Goal: Register for event/course

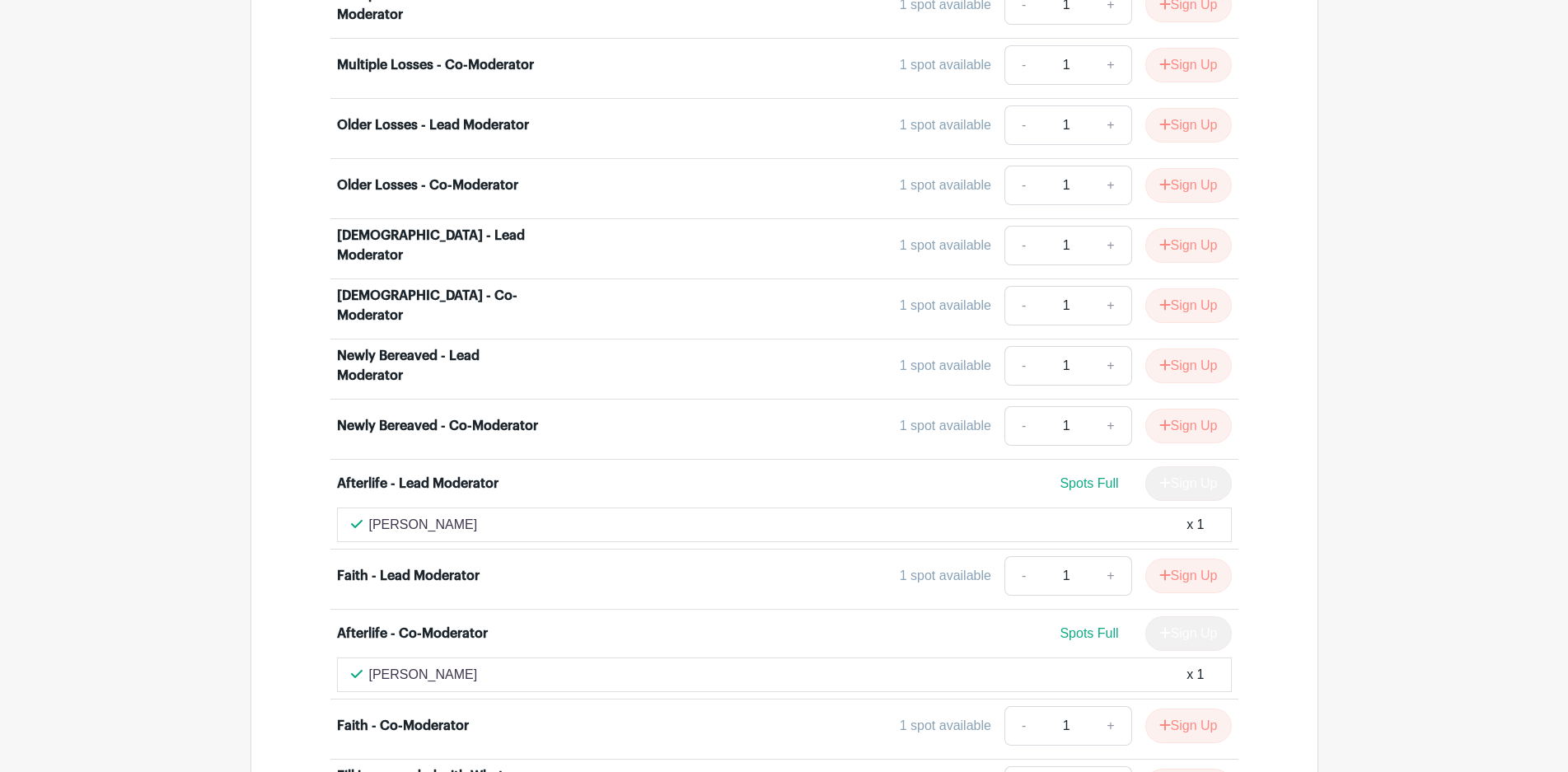
scroll to position [4388, 0]
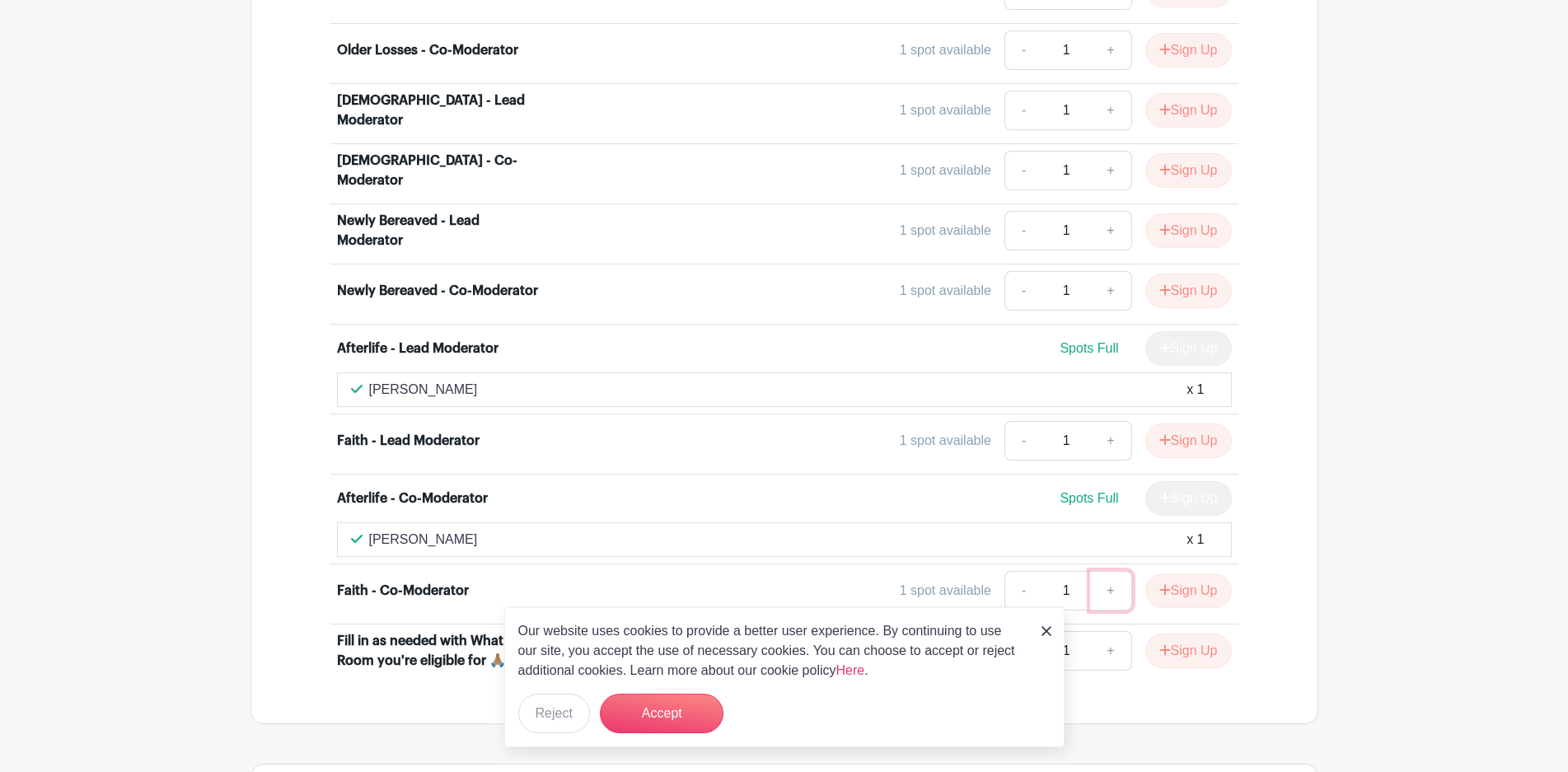
click at [1092, 571] on link "+" at bounding box center [1110, 591] width 42 height 40
click at [931, 581] on div "1 spot available" at bounding box center [945, 591] width 91 height 20
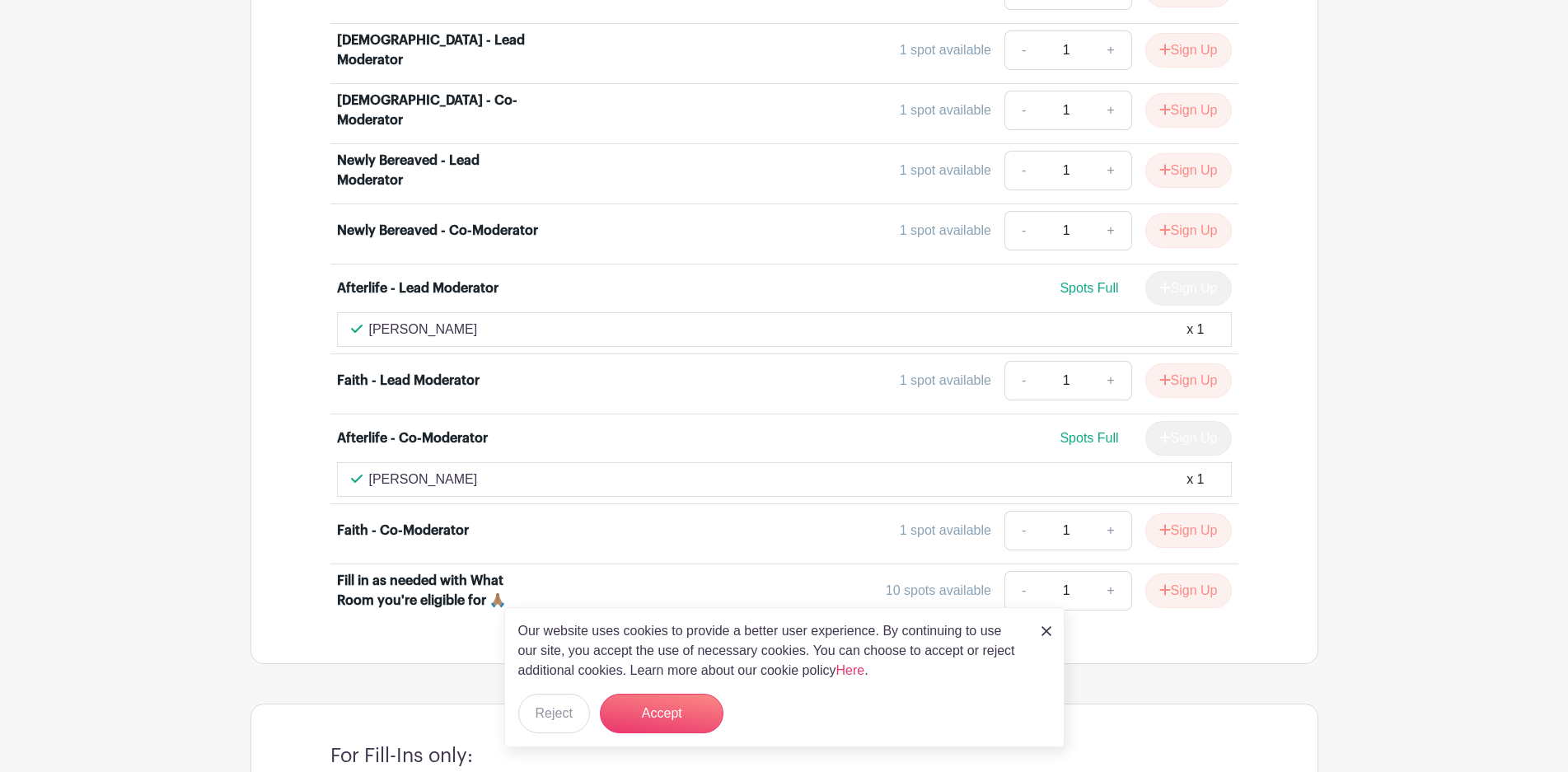
click at [1039, 626] on div "Our website uses cookies to provide a better user experience. By continuing to …" at bounding box center [784, 677] width 561 height 140
click at [1044, 632] on img at bounding box center [1046, 632] width 10 height 10
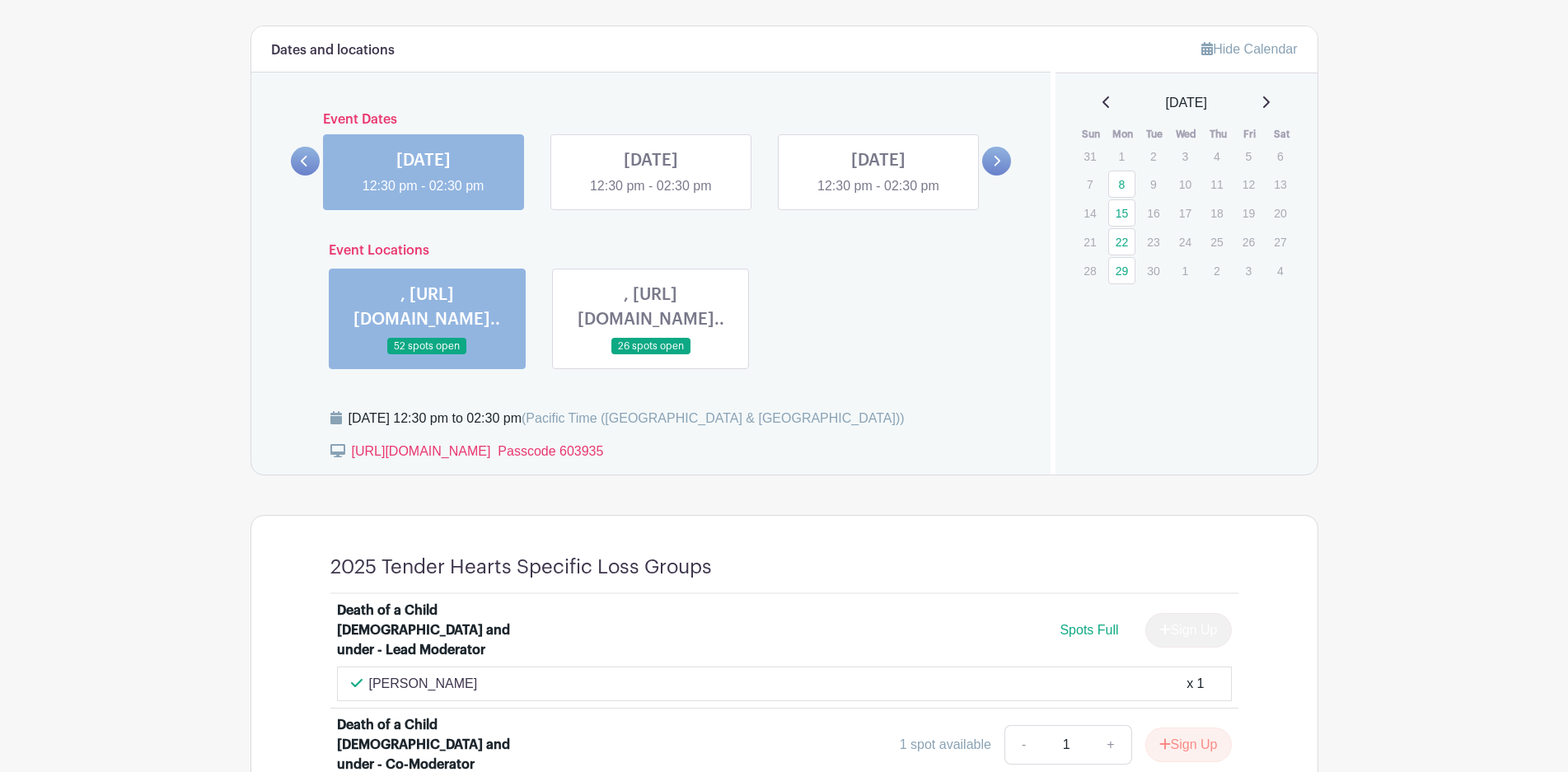
scroll to position [903, 0]
click at [651, 198] on link at bounding box center [651, 198] width 0 height 0
click at [1119, 236] on link "22" at bounding box center [1121, 243] width 27 height 27
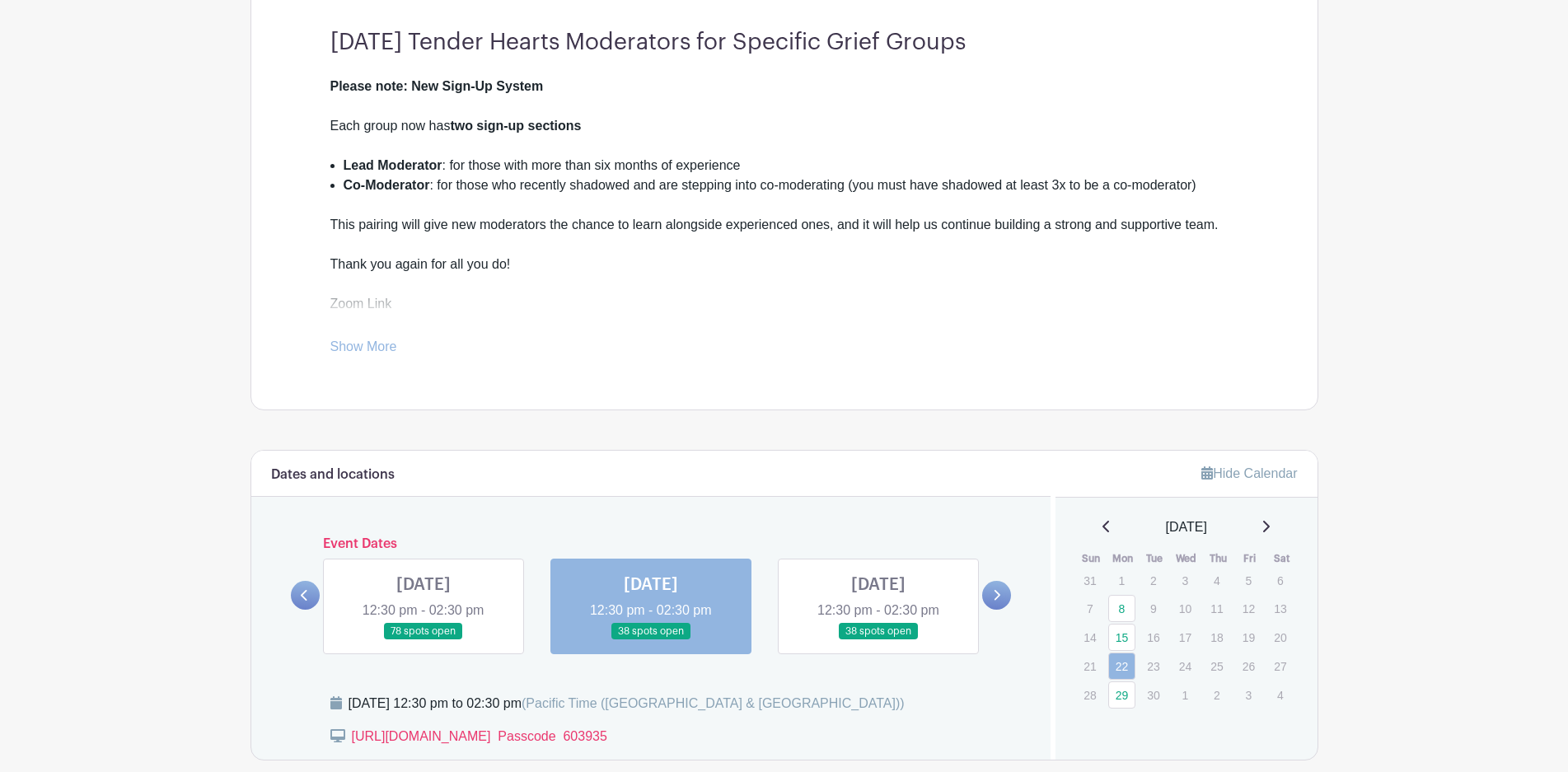
scroll to position [711, 0]
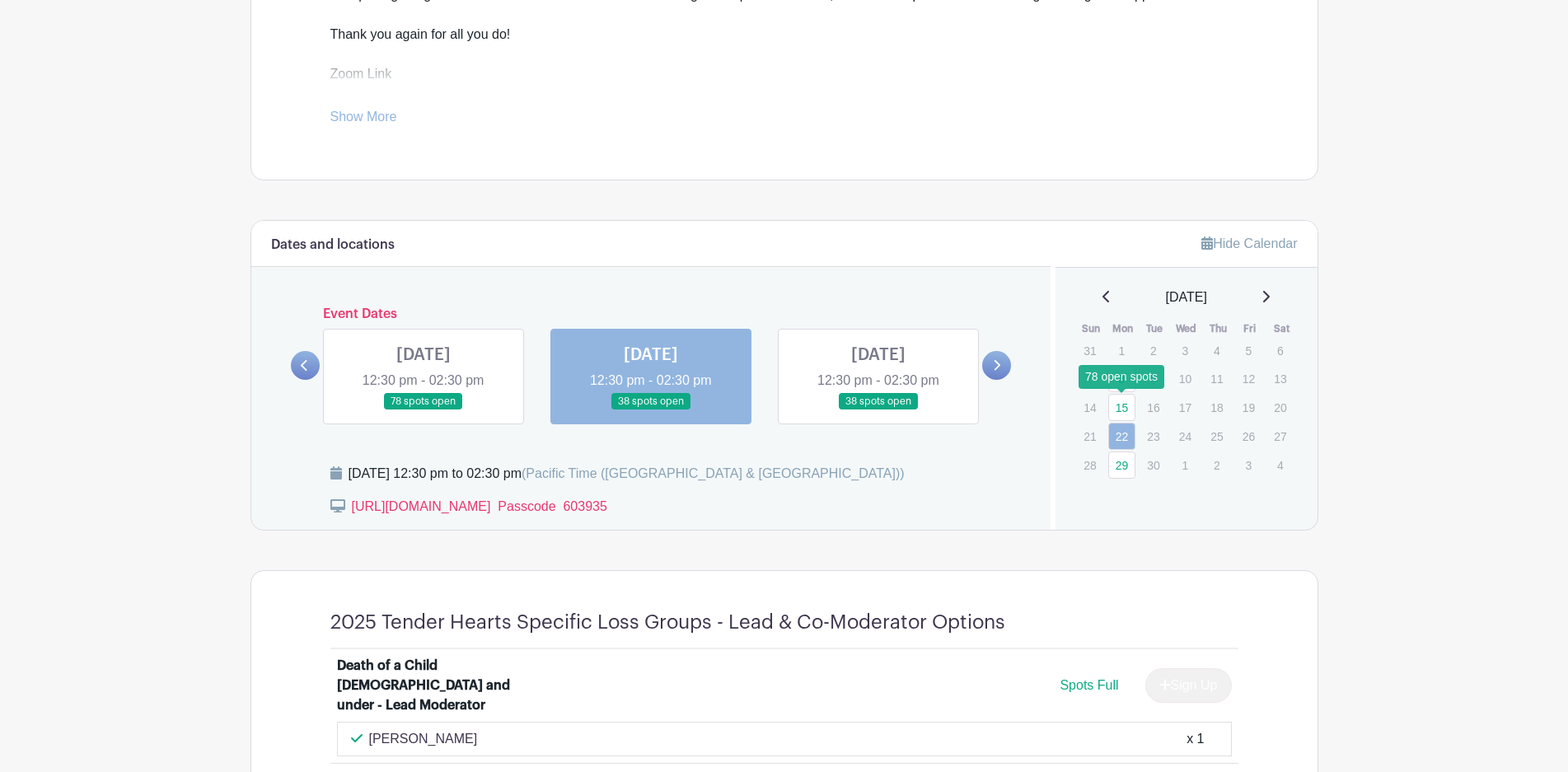
click at [1115, 402] on link "15" at bounding box center [1121, 407] width 27 height 27
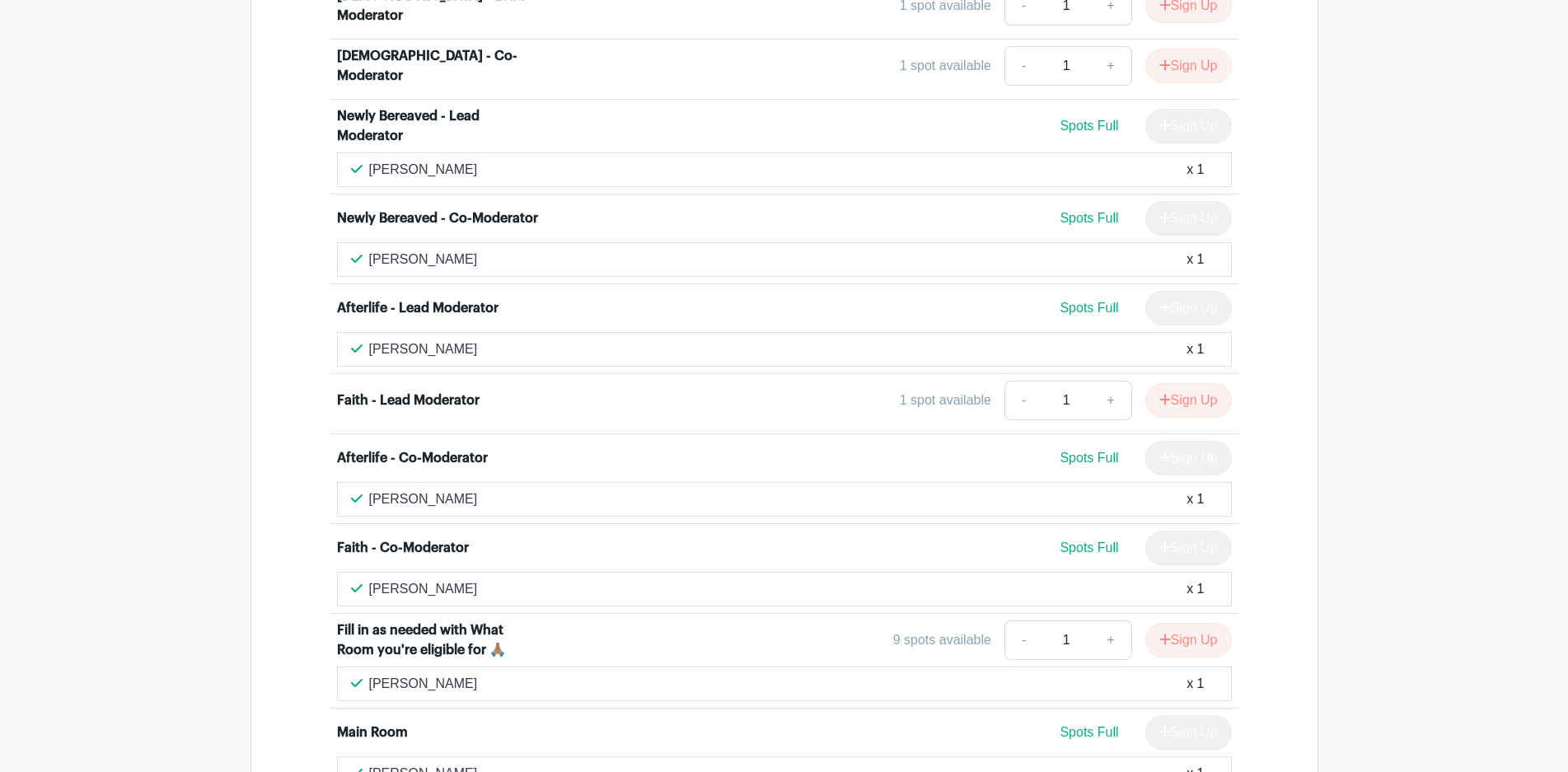
scroll to position [5438, 0]
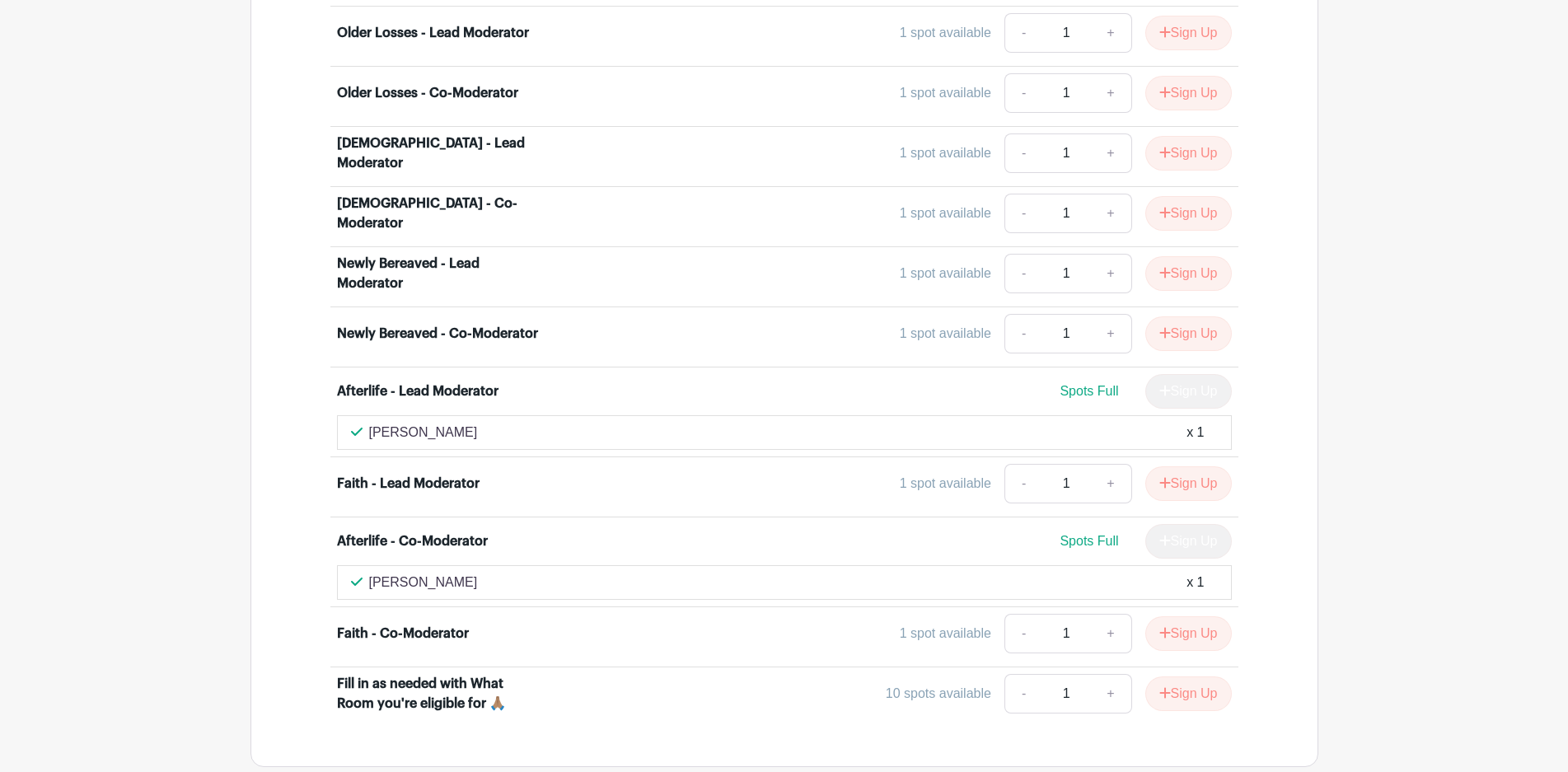
scroll to position [4448, 0]
